Goal: Information Seeking & Learning: Check status

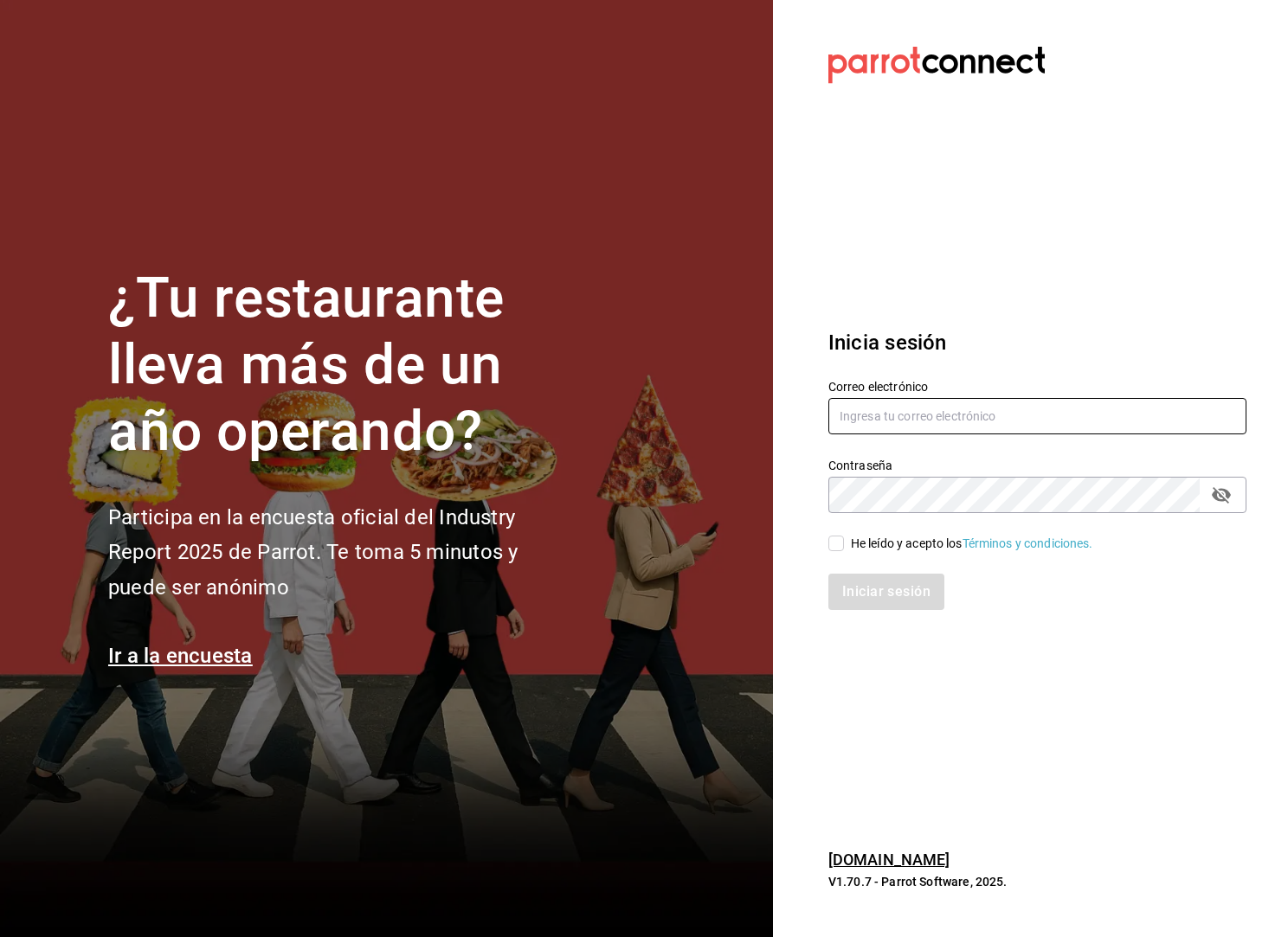
click at [961, 427] on input "text" at bounding box center [1037, 416] width 418 height 36
type input "[PERSON_NAME][EMAIL_ADDRESS][DOMAIN_NAME]"
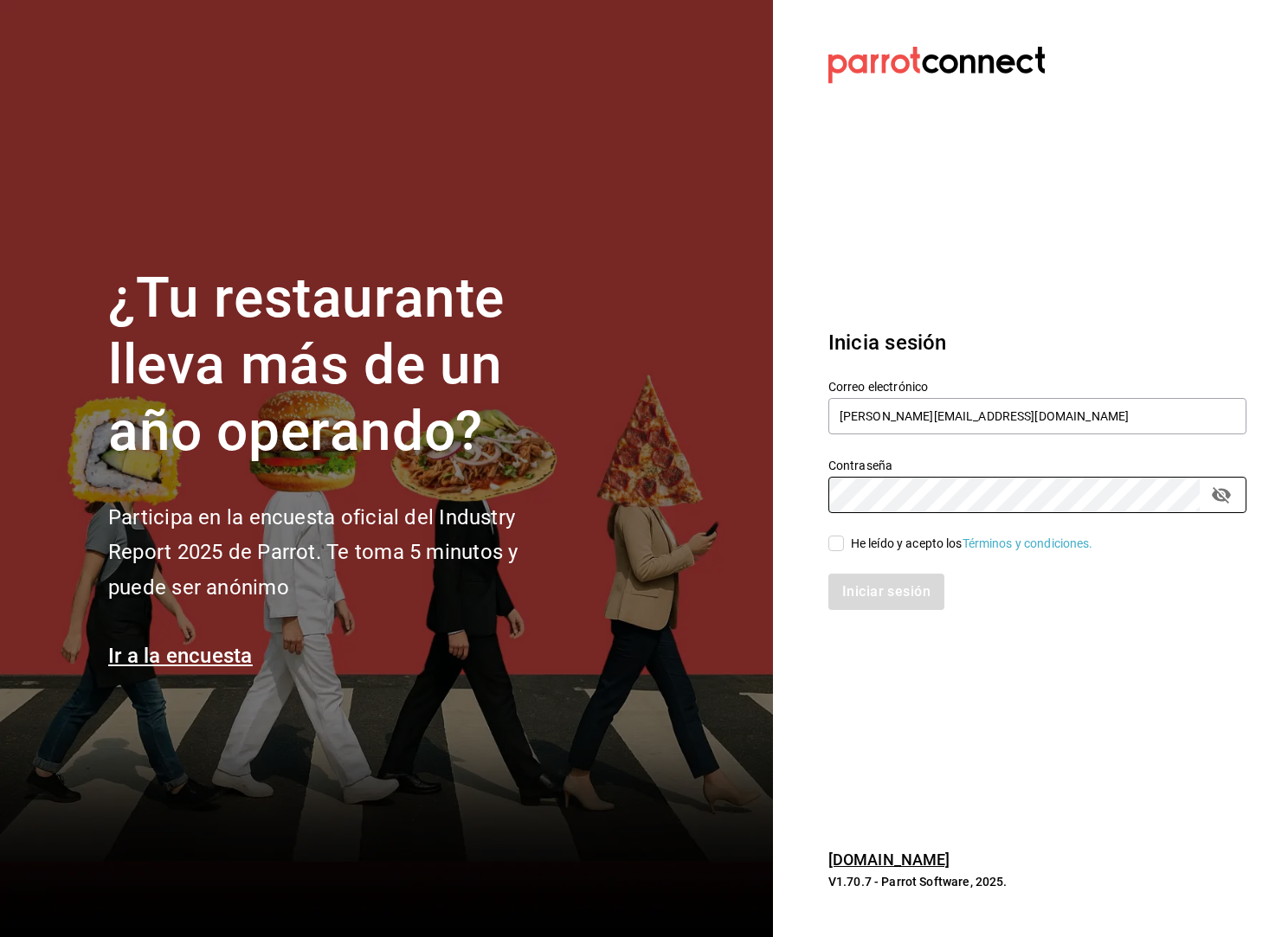
click at [842, 550] on input "He leído y acepto los Términos y condiciones." at bounding box center [836, 542] width 15 height 15
checkbox input "true"
click at [846, 578] on button "Iniciar sesión" at bounding box center [887, 592] width 118 height 36
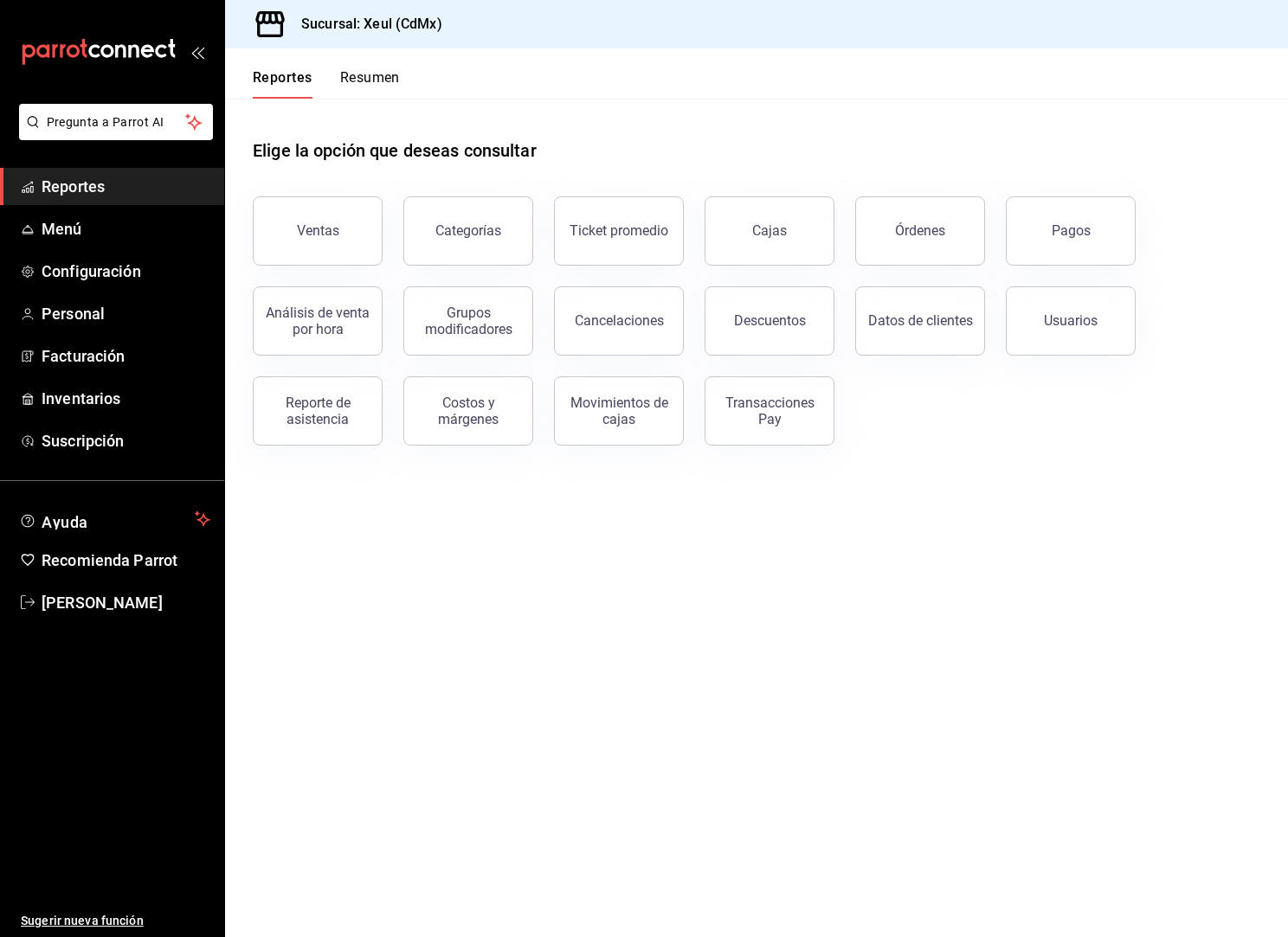
click at [398, 89] on button "Resumen" at bounding box center [370, 84] width 59 height 30
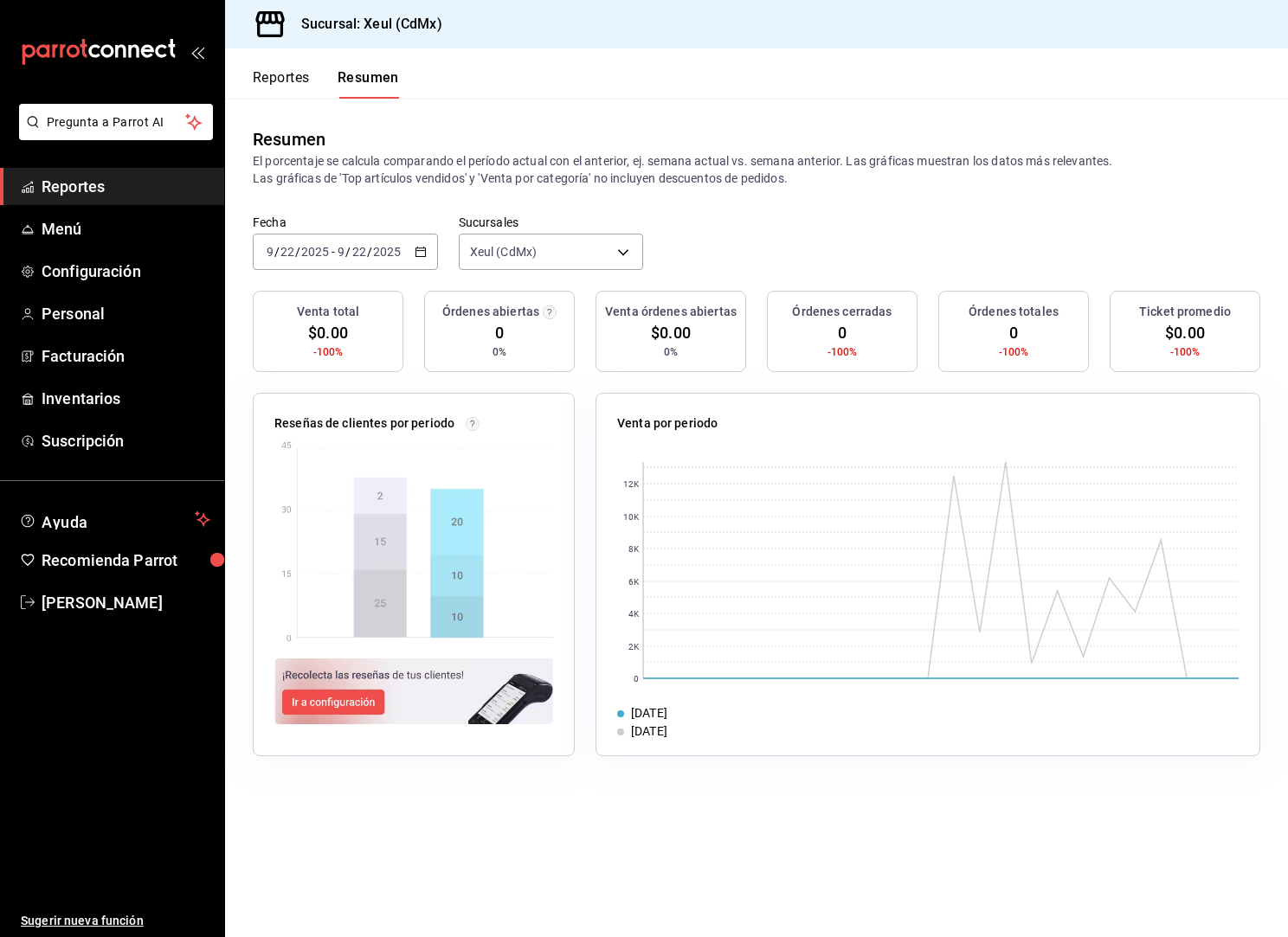
click at [294, 86] on button "Reportes" at bounding box center [280, 84] width 57 height 30
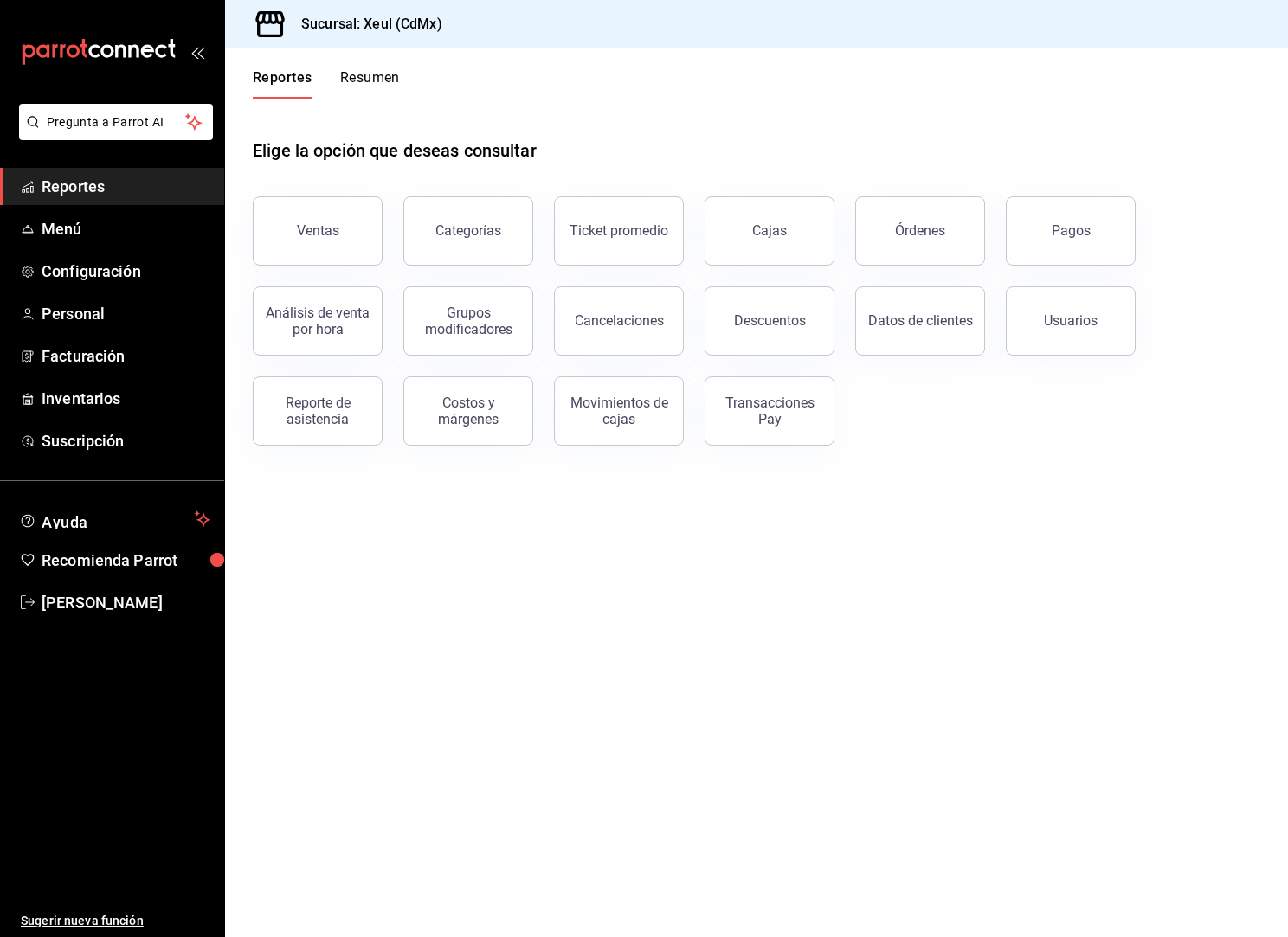
click at [842, 571] on main "Elige la opción que deseas consultar Ventas Categorías Ticket promedio Cajas Ór…" at bounding box center [756, 517] width 1063 height 838
click at [333, 233] on div "Ventas" at bounding box center [317, 231] width 42 height 16
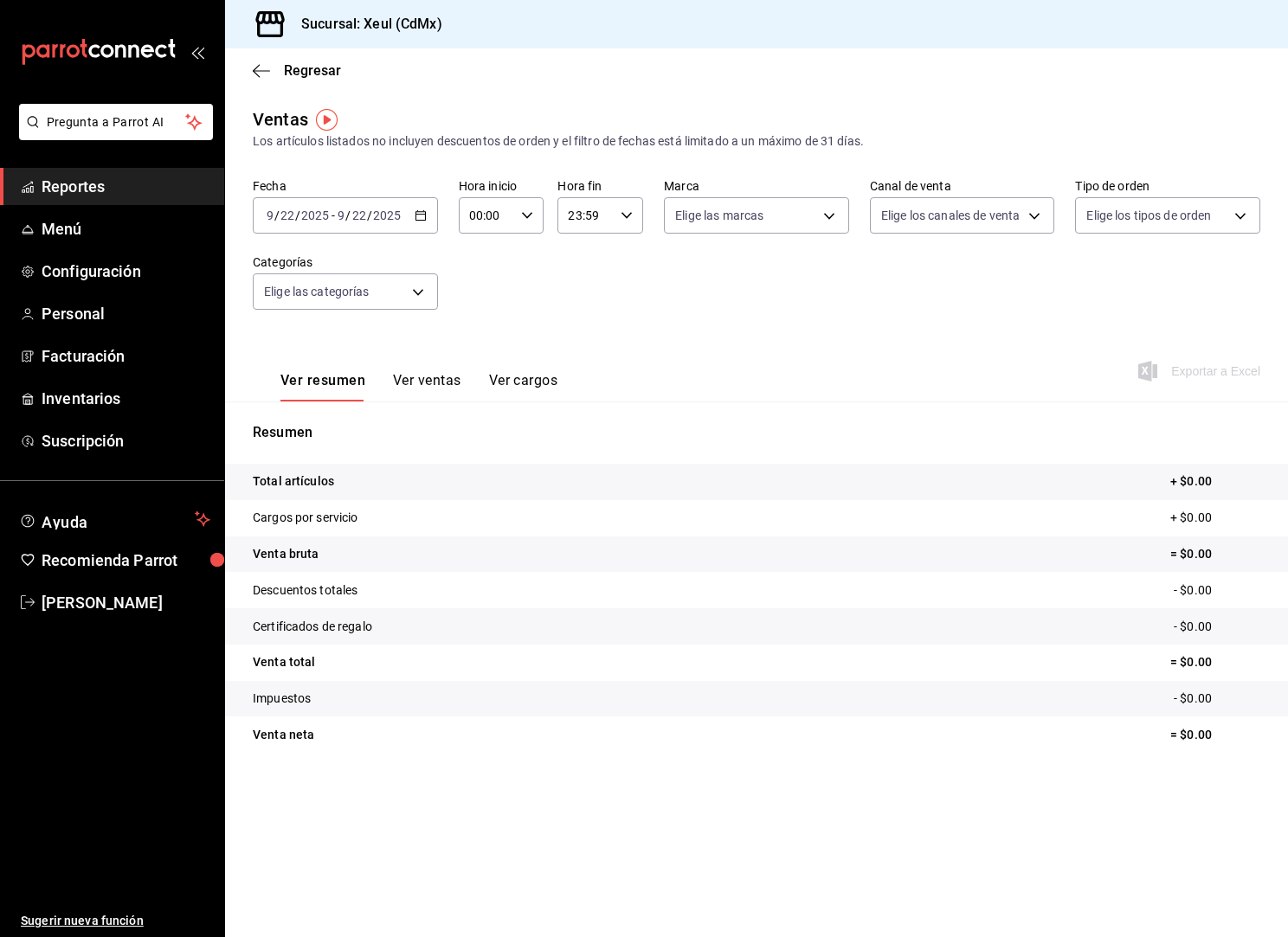
click at [412, 221] on div "2025-09-22 9 / 22 / 2025 - 2025-09-22 9 / 22 / 2025" at bounding box center [344, 215] width 185 height 36
click at [367, 417] on span "Rango de fechas" at bounding box center [334, 423] width 134 height 18
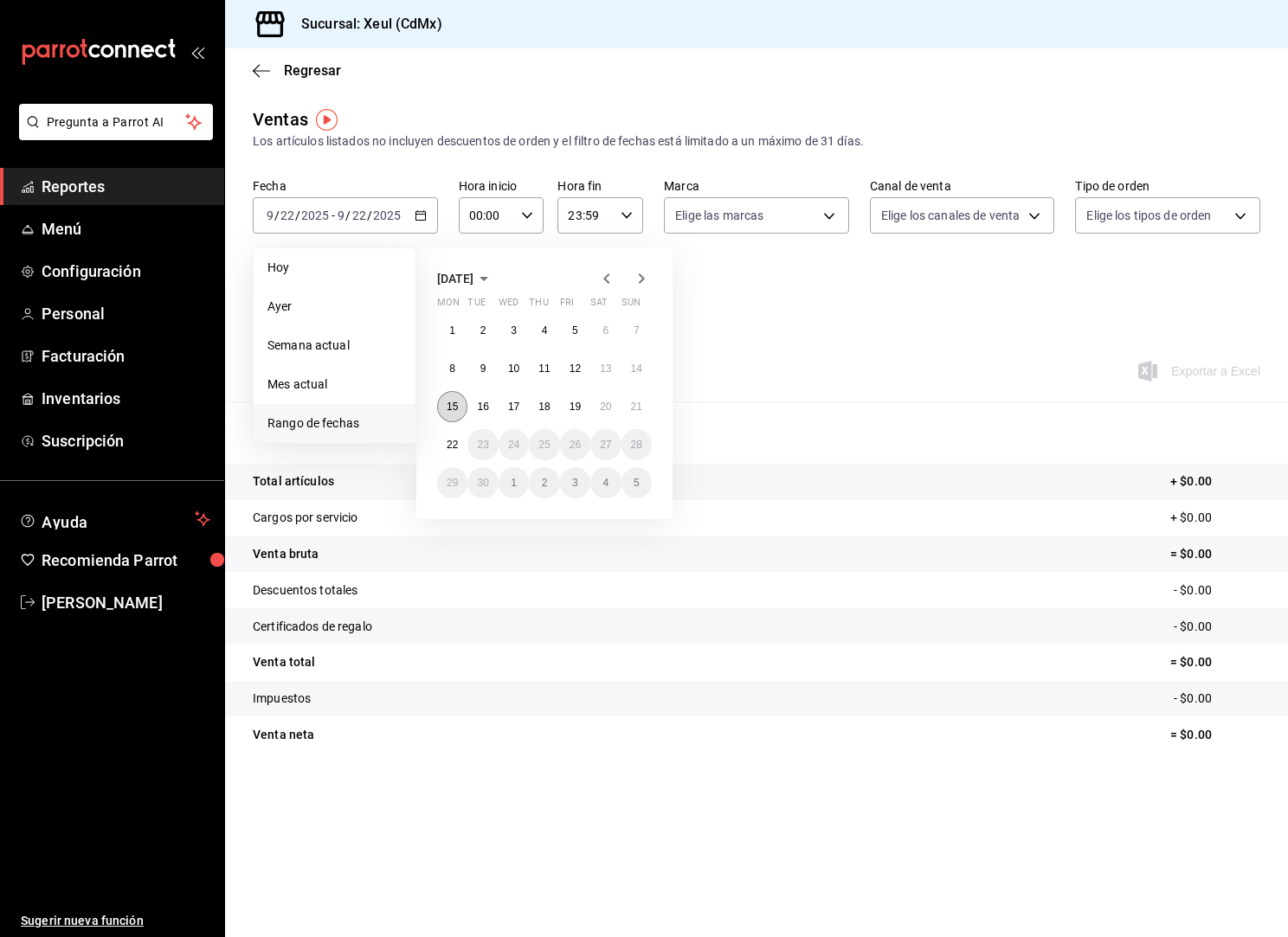
click at [462, 411] on button "15" at bounding box center [452, 406] width 31 height 32
click at [626, 413] on button "21" at bounding box center [636, 406] width 31 height 32
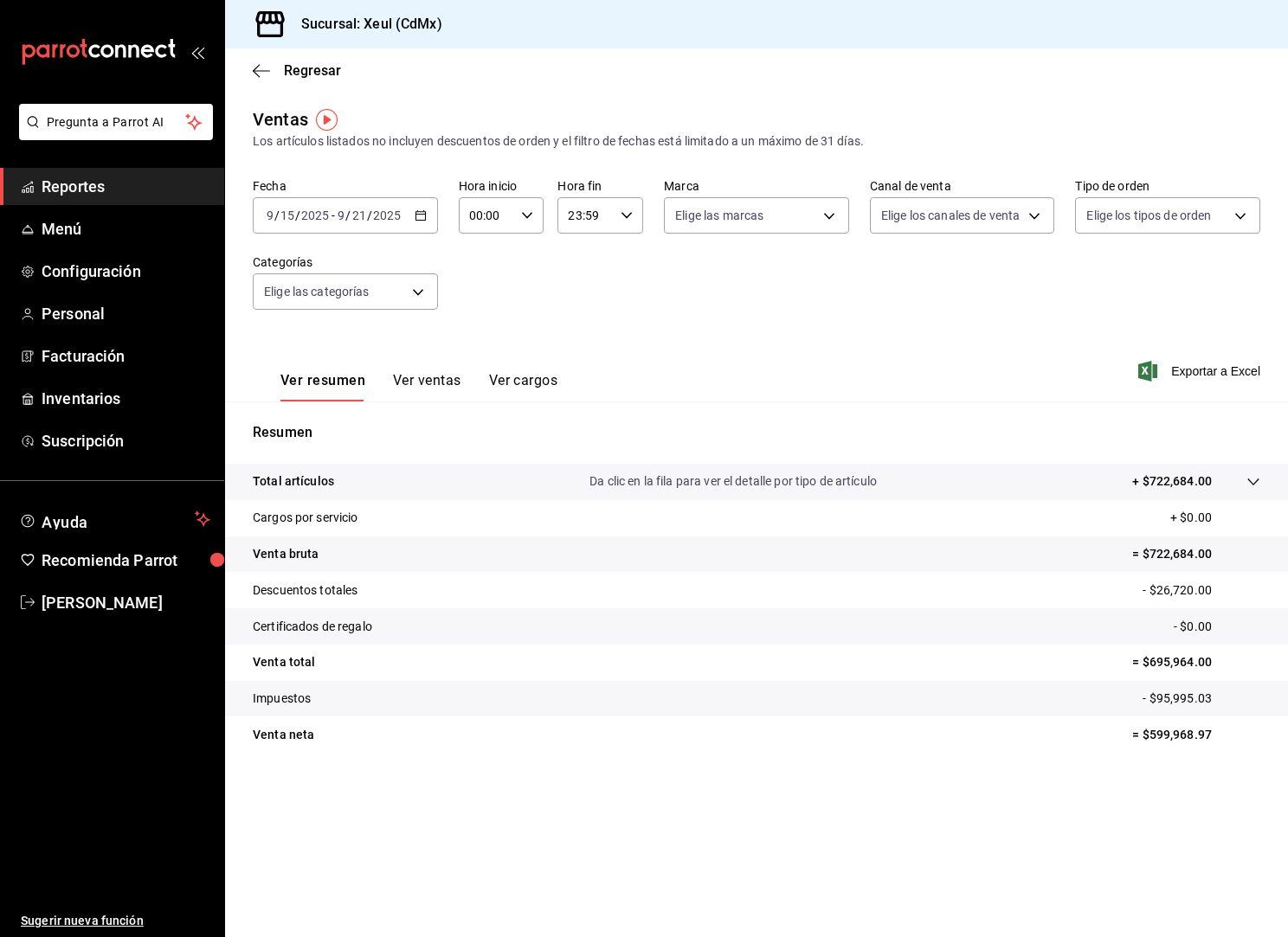
click at [1155, 387] on div "Ver resumen Ver ventas Ver cargos Exportar a Excel" at bounding box center [756, 366] width 1063 height 71
click at [1151, 381] on div "Ver resumen Ver ventas Ver cargos Exportar a Excel" at bounding box center [756, 366] width 1063 height 71
click at [1146, 374] on icon "button" at bounding box center [1147, 370] width 19 height 21
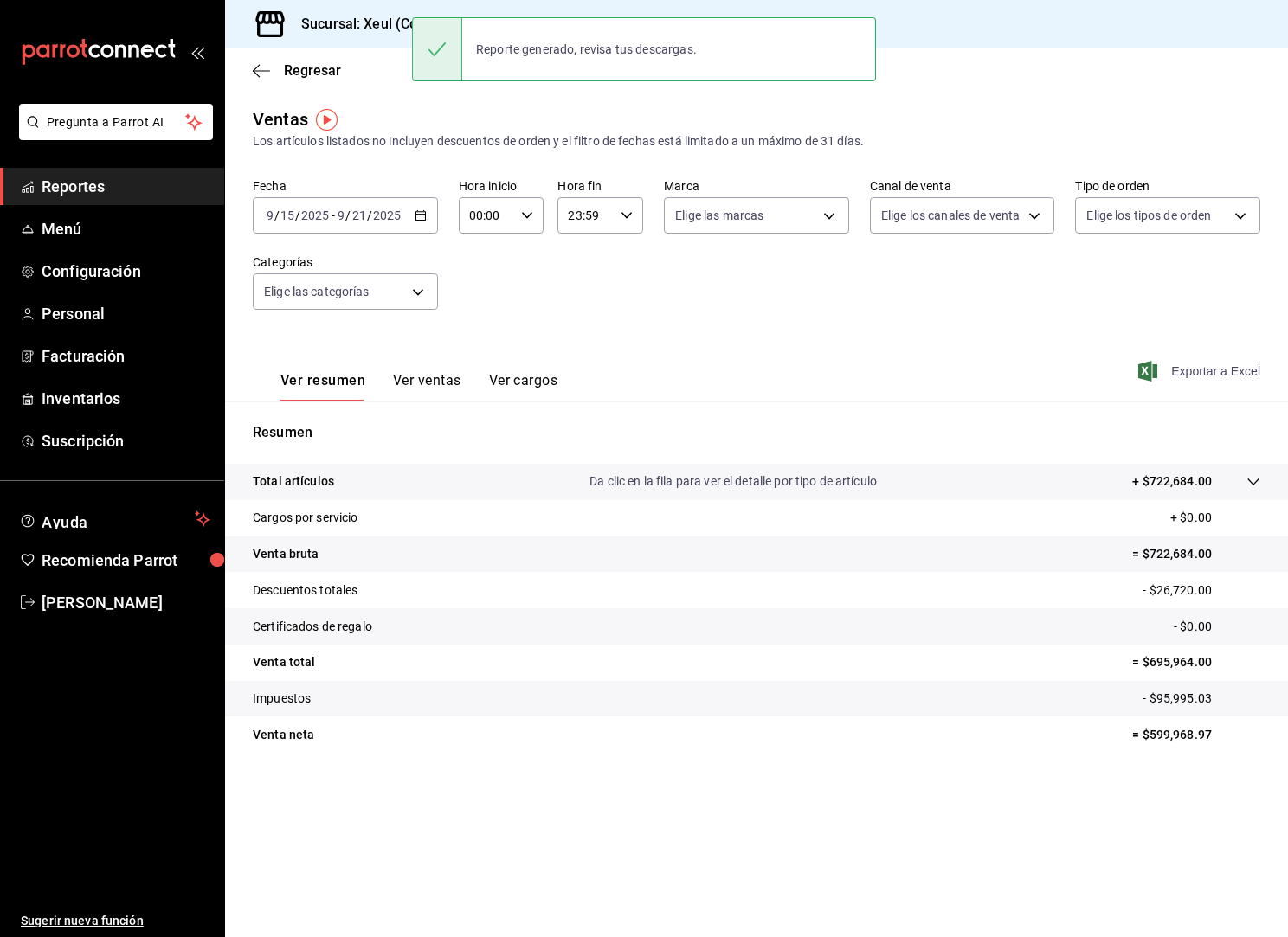
click at [635, 335] on div "Ver resumen Ver ventas Ver cargos Exportar a Excel" at bounding box center [756, 366] width 1063 height 71
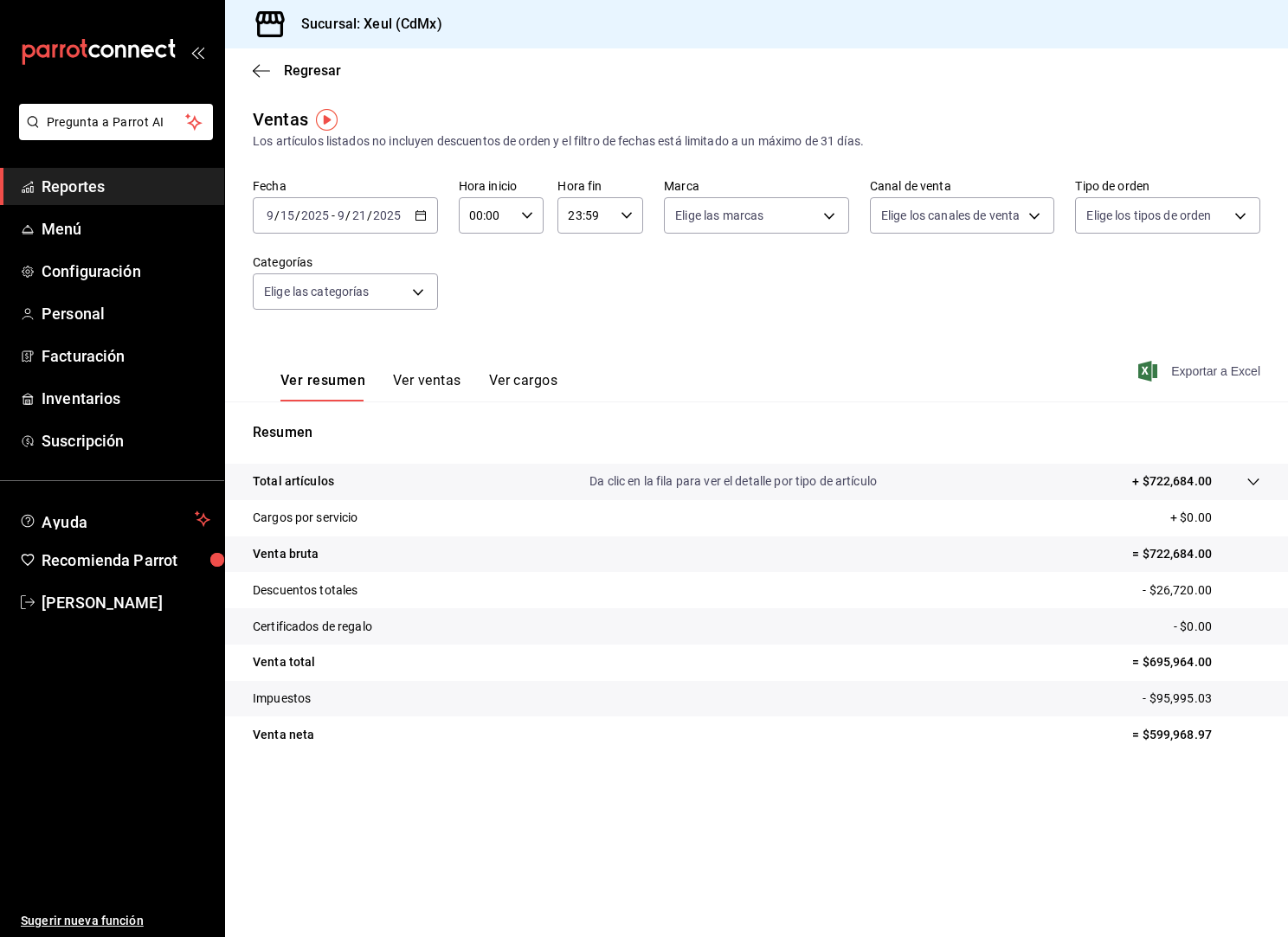
click at [132, 200] on link "Reportes" at bounding box center [112, 186] width 224 height 37
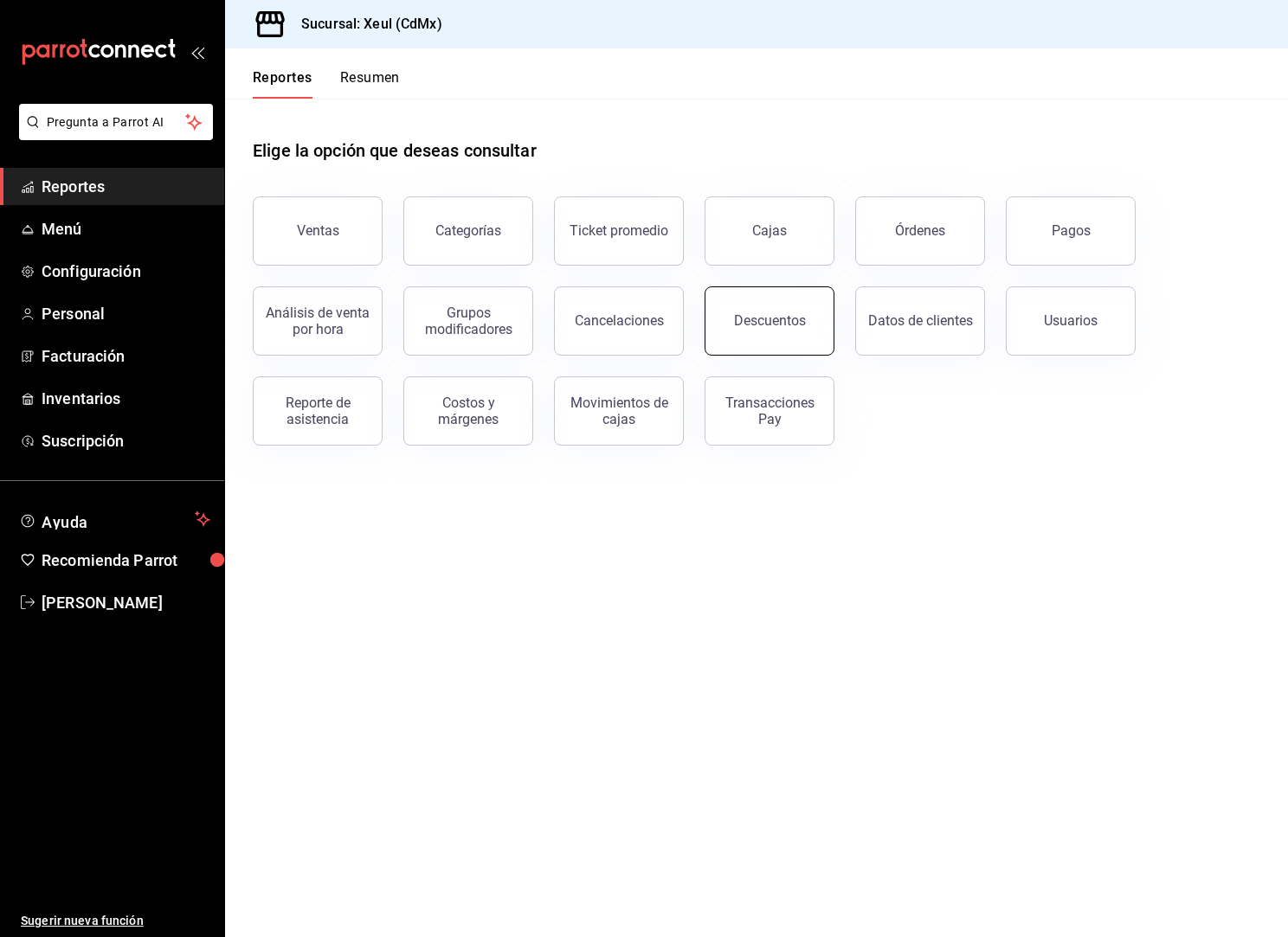
click at [762, 314] on div "Descuentos" at bounding box center [770, 321] width 72 height 16
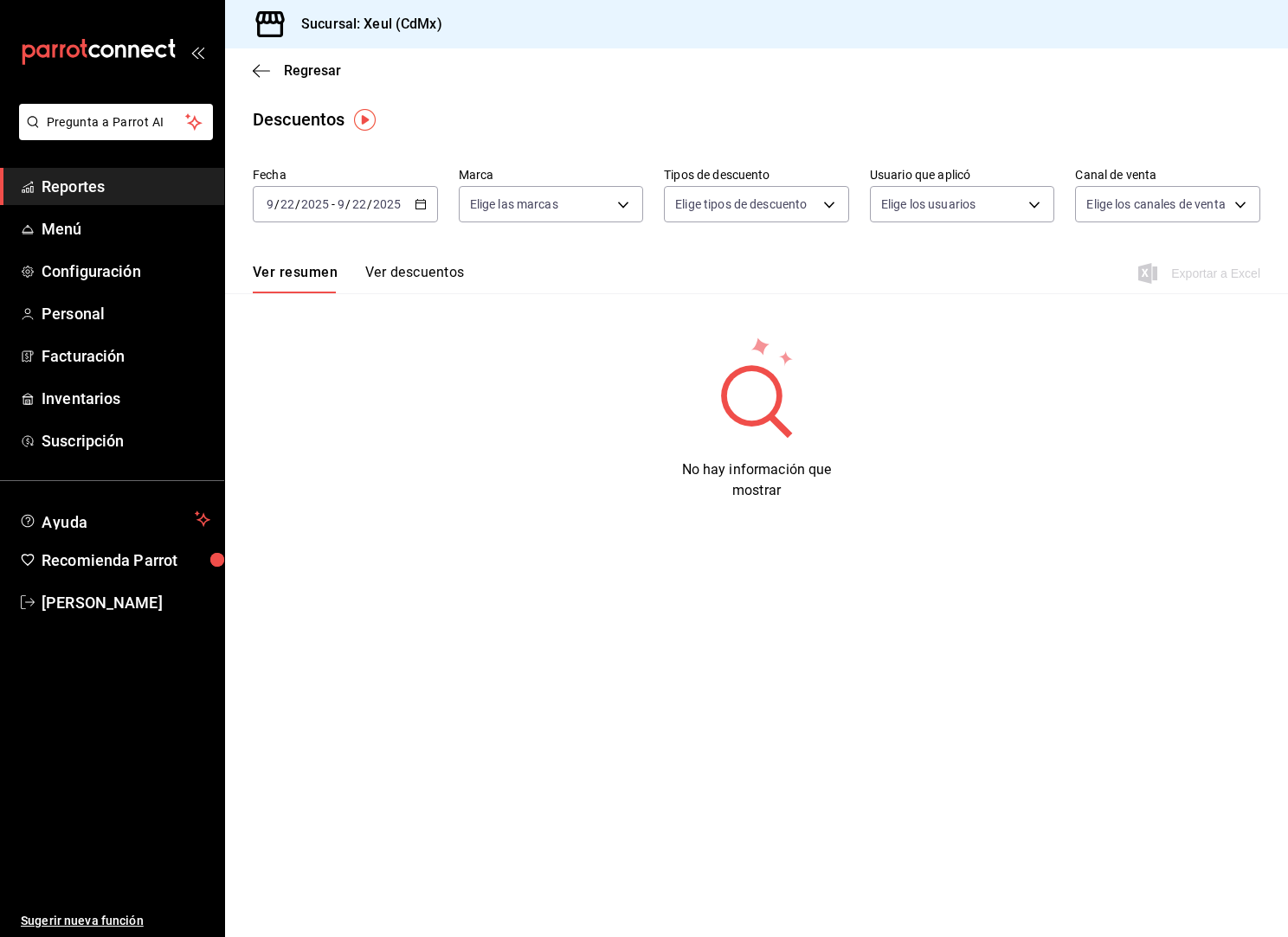
click at [399, 273] on button "Ver descuentos" at bounding box center [414, 278] width 98 height 30
click at [409, 223] on div "Fecha 2025-09-22 9 / 22 / 2025 - 2025-09-22 9 / 22 / 2025 Marca Elige las marca…" at bounding box center [756, 202] width 1008 height 83
click at [404, 206] on div "2025-09-22 9 / 22 / 2025 - 2025-09-22 9 / 22 / 2025" at bounding box center [344, 204] width 185 height 36
click at [315, 462] on li "Rango de fechas" at bounding box center [334, 450] width 162 height 39
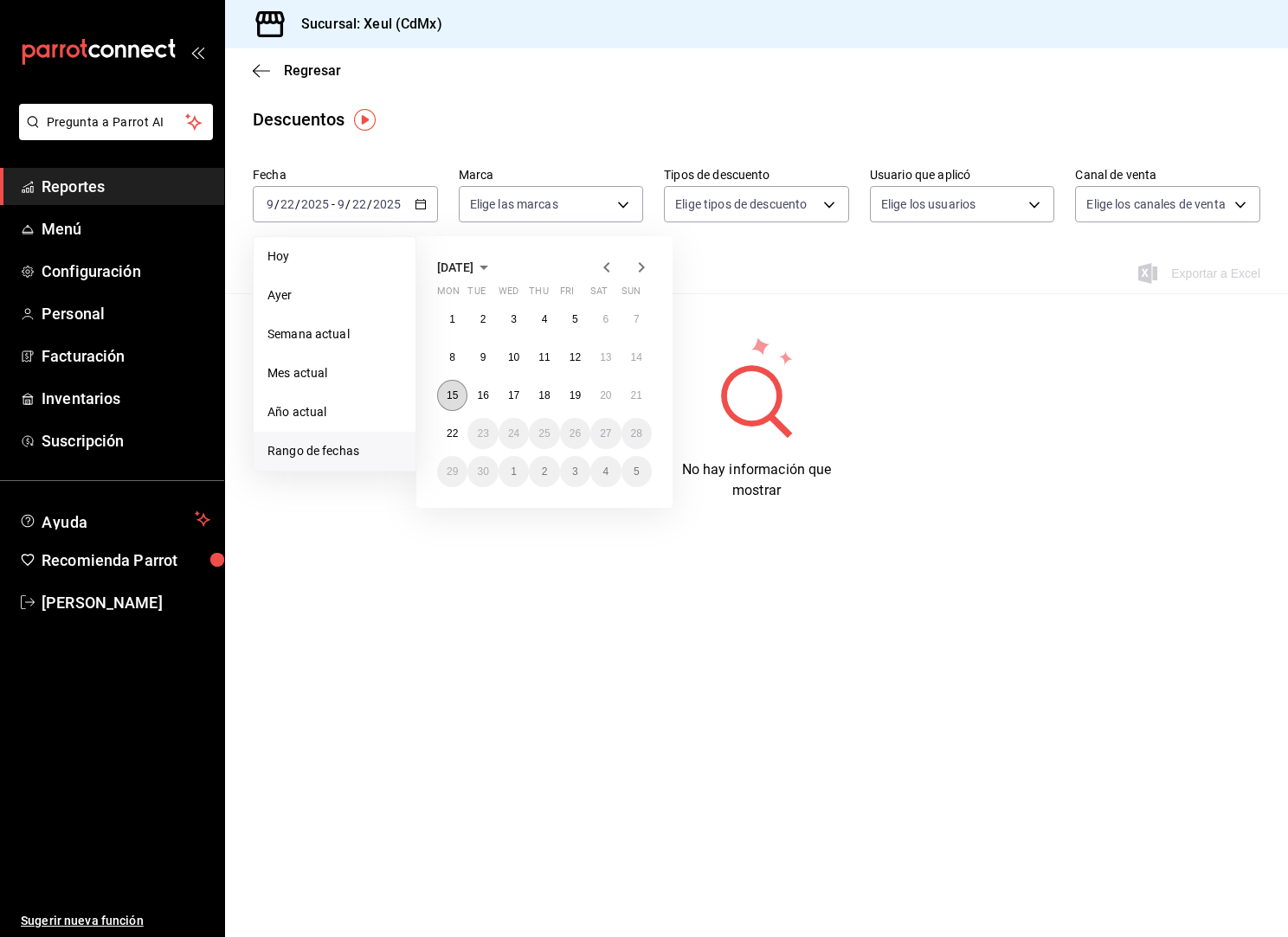
click at [445, 395] on button "15" at bounding box center [452, 396] width 31 height 32
click at [640, 403] on button "21" at bounding box center [636, 396] width 31 height 32
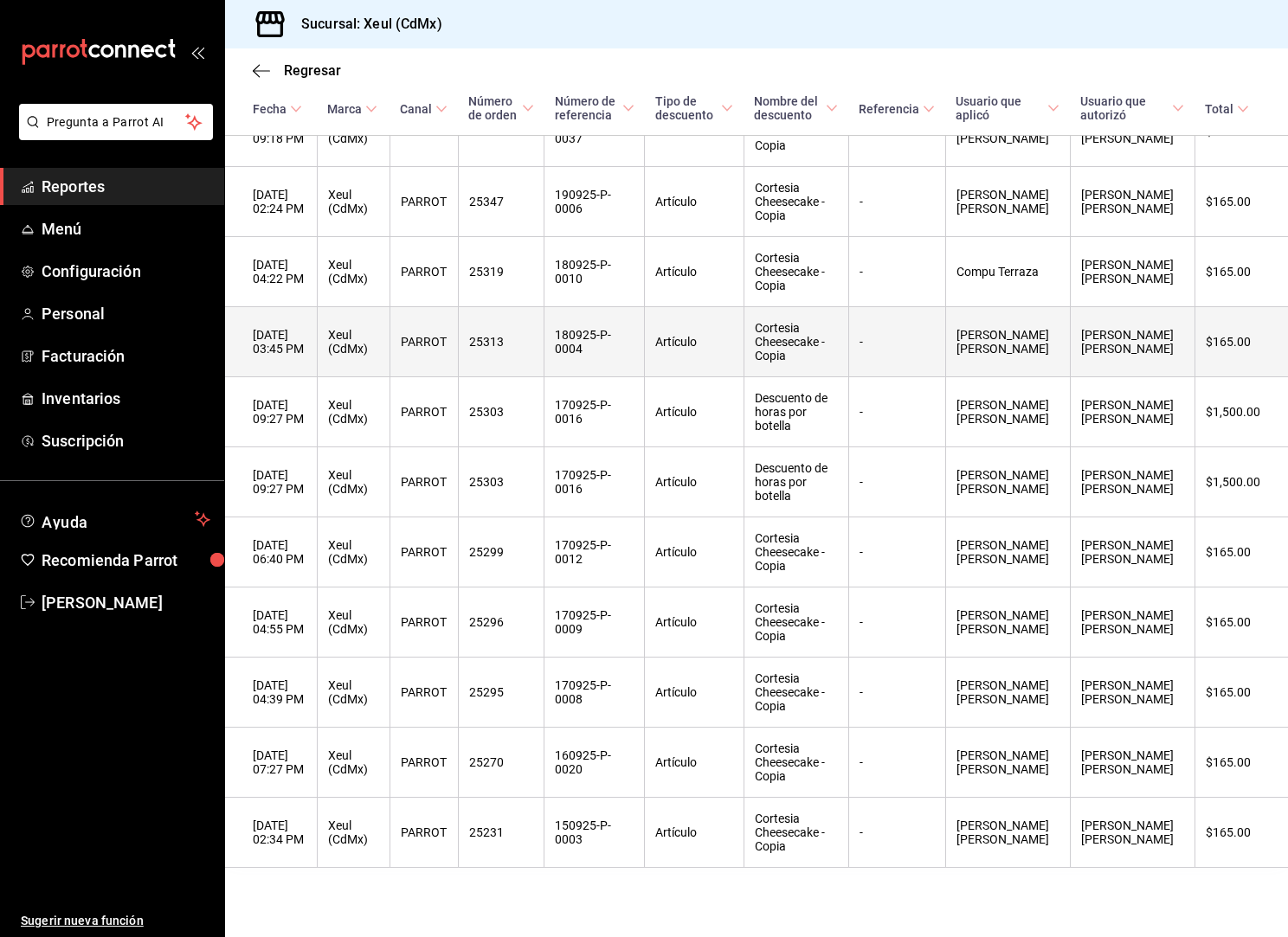
scroll to position [947, 0]
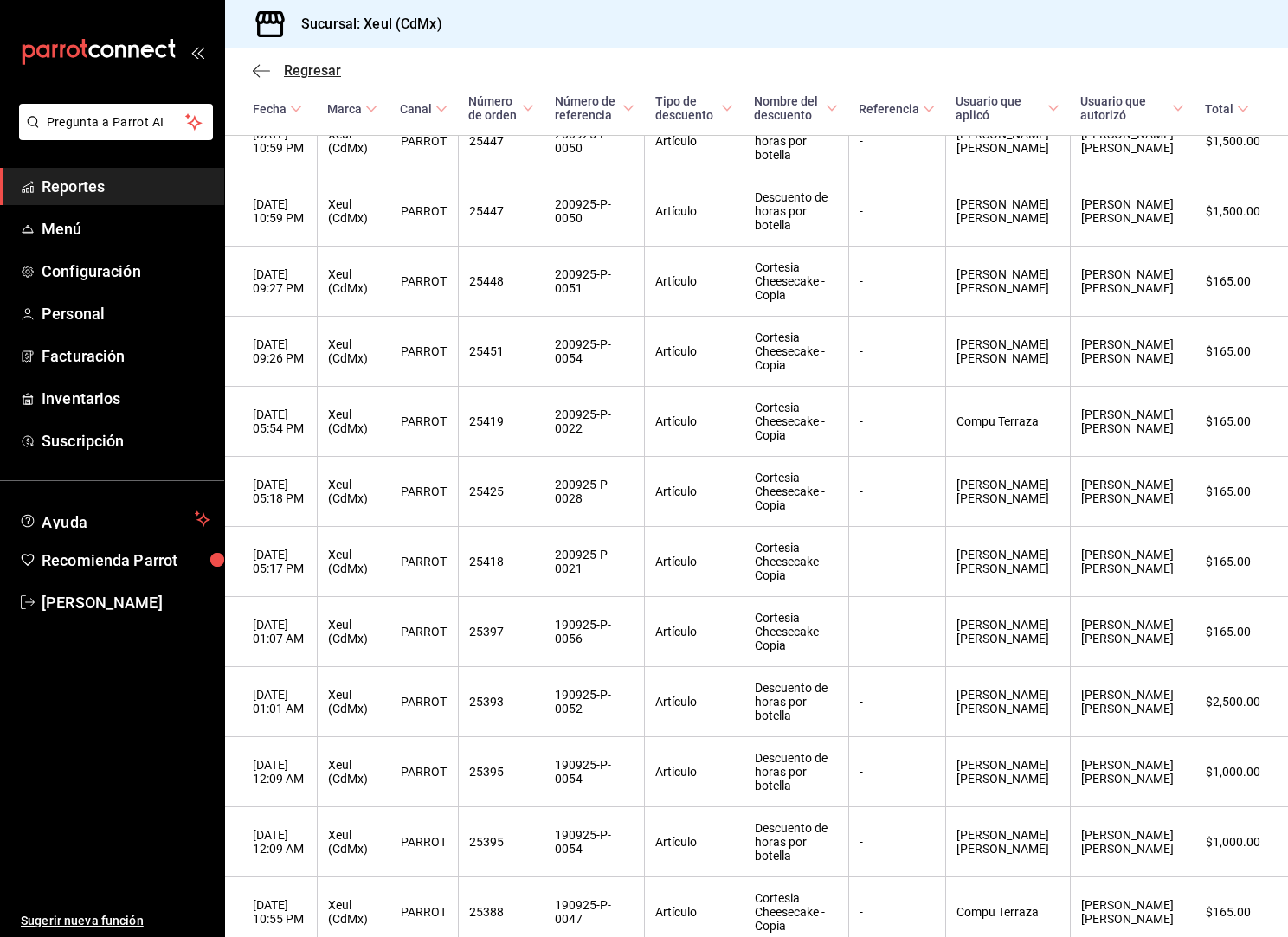
click at [252, 65] on icon "button" at bounding box center [260, 70] width 17 height 15
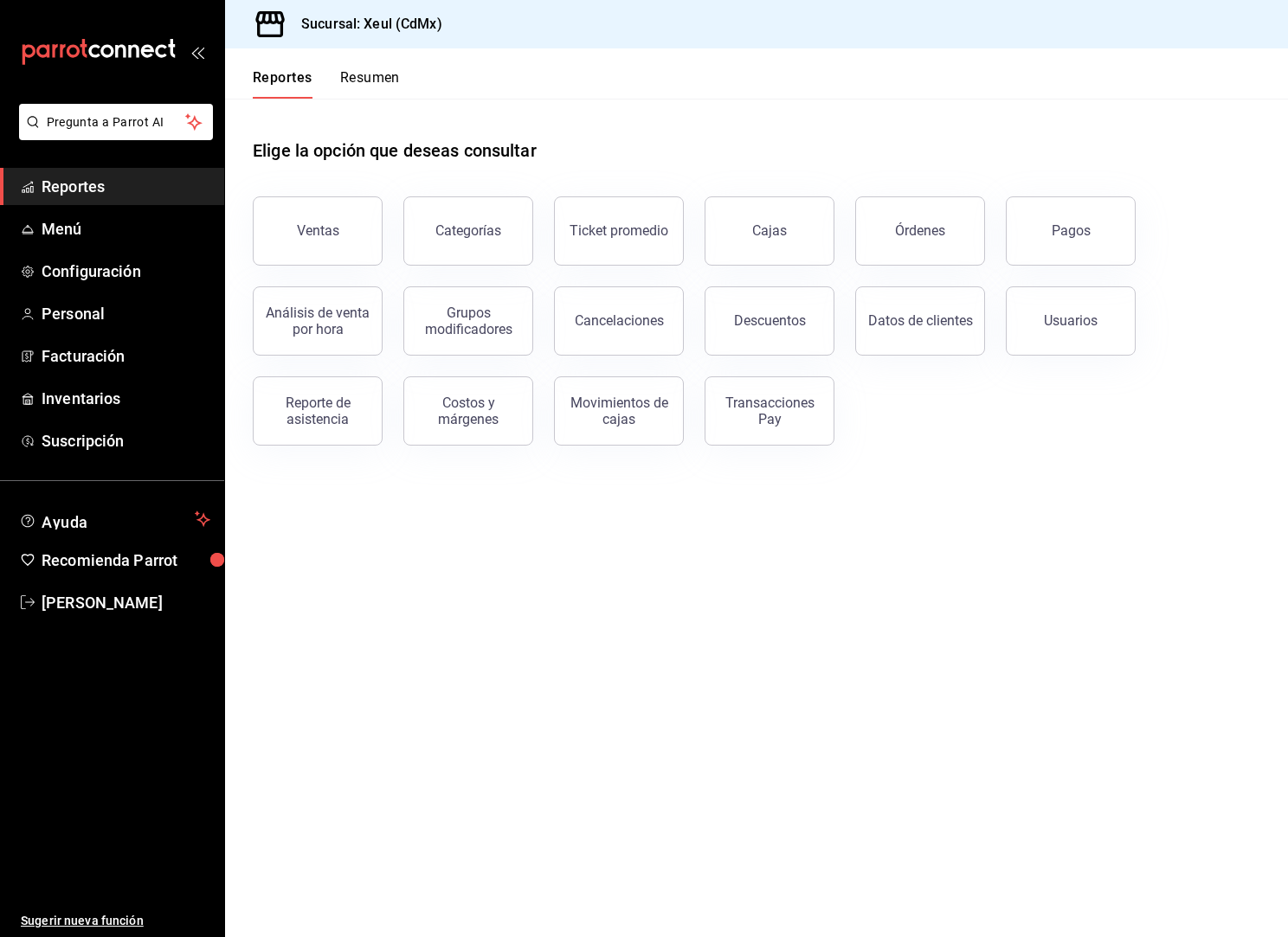
click at [151, 177] on span "Reportes" at bounding box center [125, 186] width 169 height 23
click at [909, 241] on button "Órdenes" at bounding box center [920, 231] width 130 height 69
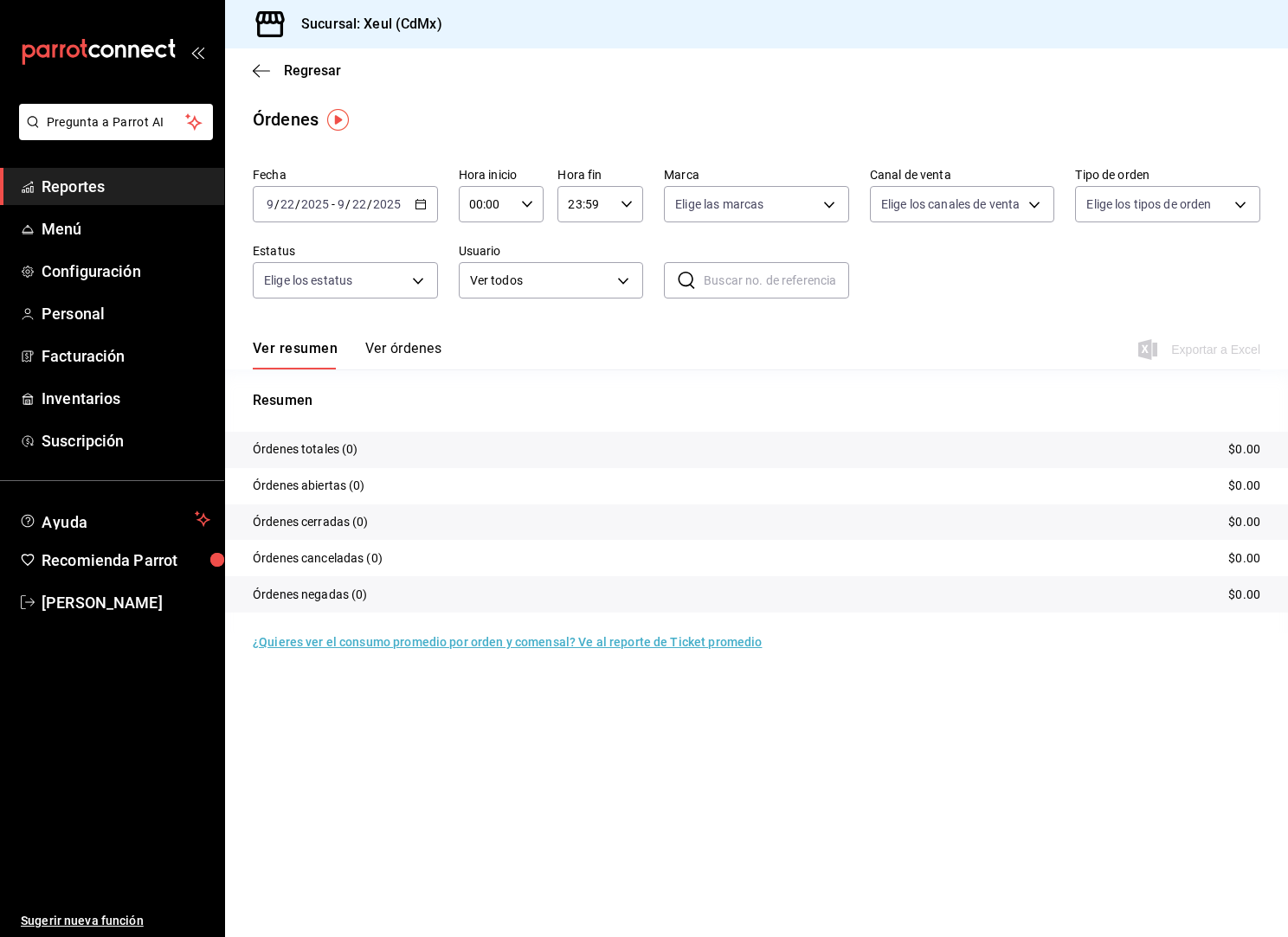
click at [411, 202] on div "2025-09-22 9 / 22 / 2025 - 2025-09-22 9 / 22 / 2025" at bounding box center [344, 204] width 185 height 36
click at [376, 443] on span "Rango de fechas" at bounding box center [334, 451] width 134 height 18
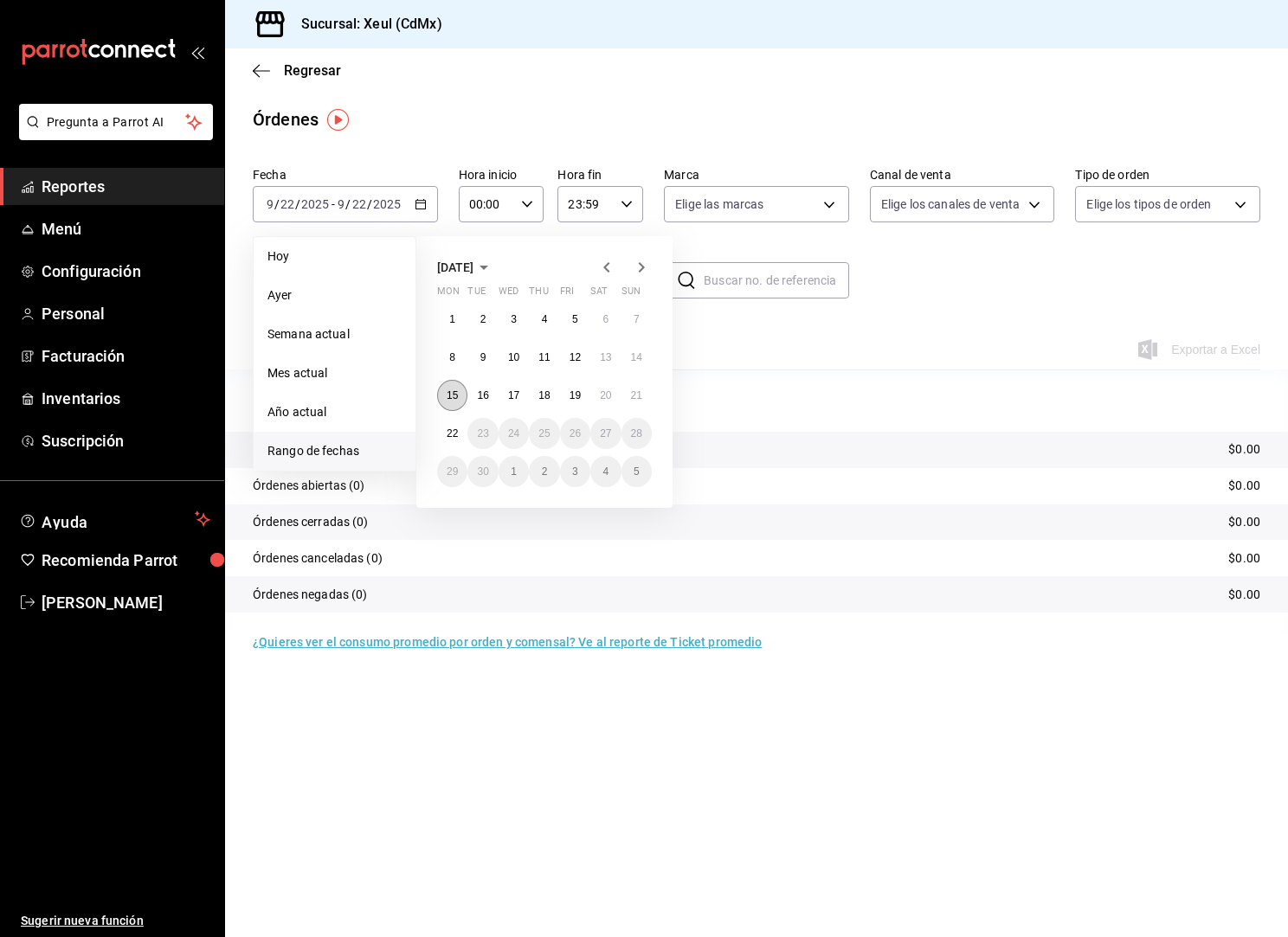
click at [458, 399] on abbr "15" at bounding box center [452, 395] width 11 height 12
click at [626, 402] on button "21" at bounding box center [636, 396] width 31 height 32
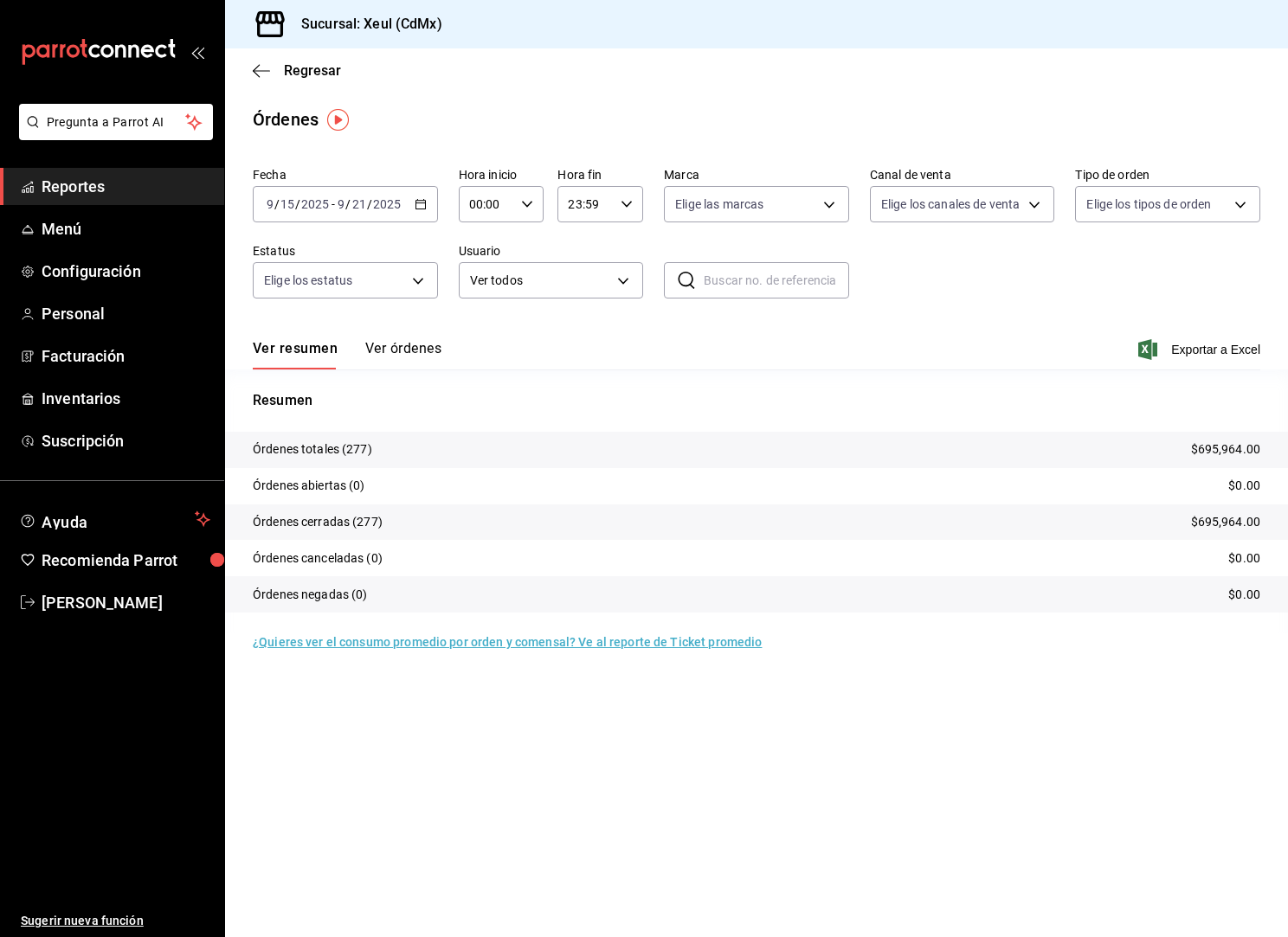
click at [1161, 362] on div "Ver resumen Ver órdenes Exportar a Excel" at bounding box center [756, 344] width 1008 height 50
click at [1154, 359] on div "Ver resumen Ver órdenes Exportar a Excel" at bounding box center [756, 344] width 1008 height 50
click at [1149, 354] on icon "button" at bounding box center [1147, 349] width 19 height 21
